Goal: Task Accomplishment & Management: Use online tool/utility

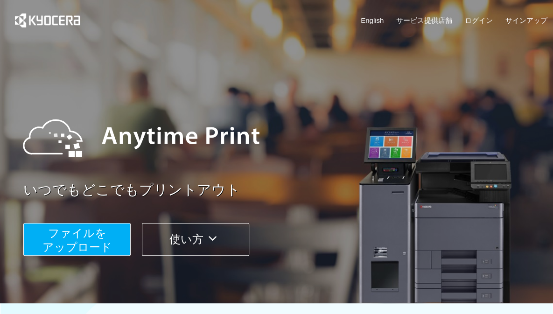
click at [102, 231] on span "ファイルを ​​アップロード" at bounding box center [77, 240] width 70 height 27
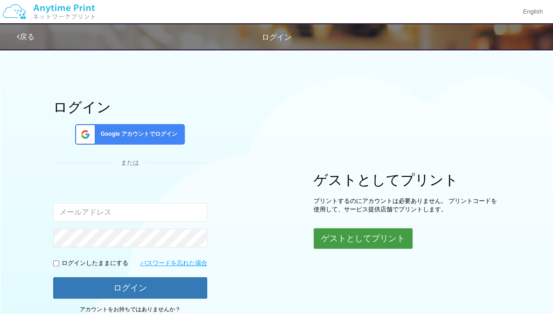
click at [372, 248] on div "ログイン Google アカウントでログイン または 入力されたメールアドレスまたはパスワードが正しくありません。 ログインしたままにする パスワードを忘れた…" at bounding box center [276, 183] width 553 height 278
click at [337, 232] on button "ゲストとしてプリント" at bounding box center [363, 238] width 99 height 21
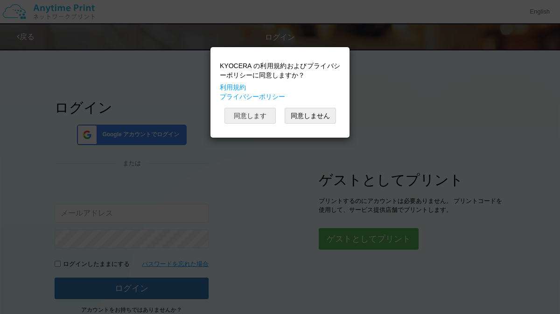
click at [233, 111] on button "同意します" at bounding box center [250, 116] width 51 height 16
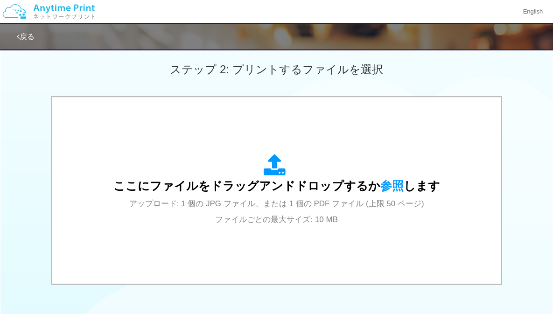
scroll to position [311, 0]
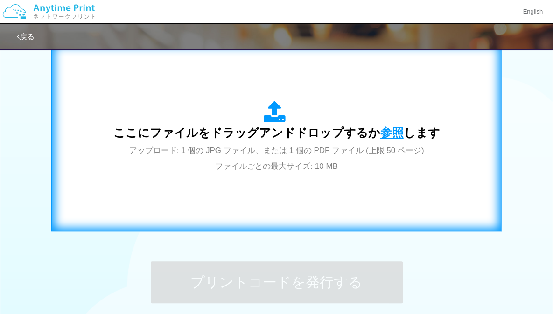
click at [384, 134] on span "参照" at bounding box center [392, 132] width 23 height 13
click at [386, 131] on span "参照" at bounding box center [392, 132] width 23 height 13
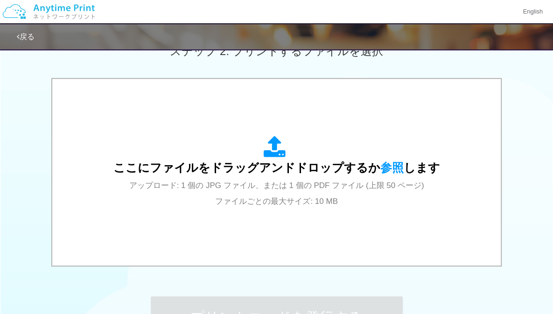
scroll to position [295, 0]
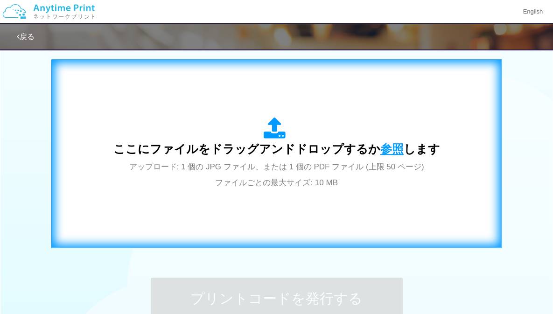
click at [382, 146] on span "参照" at bounding box center [392, 148] width 23 height 13
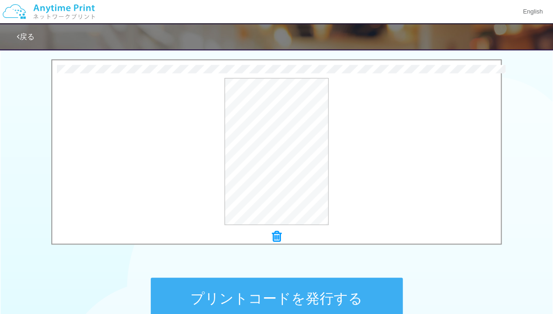
click at [349, 287] on button "プリントコードを発行する" at bounding box center [277, 299] width 252 height 42
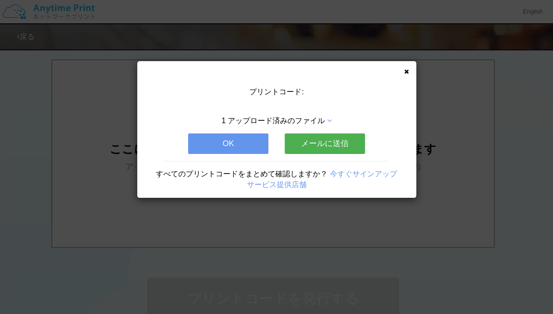
scroll to position [0, 0]
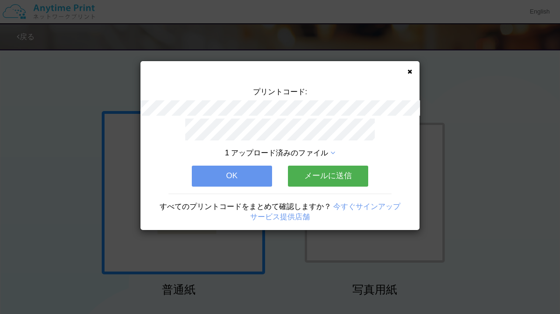
click at [410, 73] on icon at bounding box center [410, 72] width 5 height 6
